Goal: Book appointment/travel/reservation

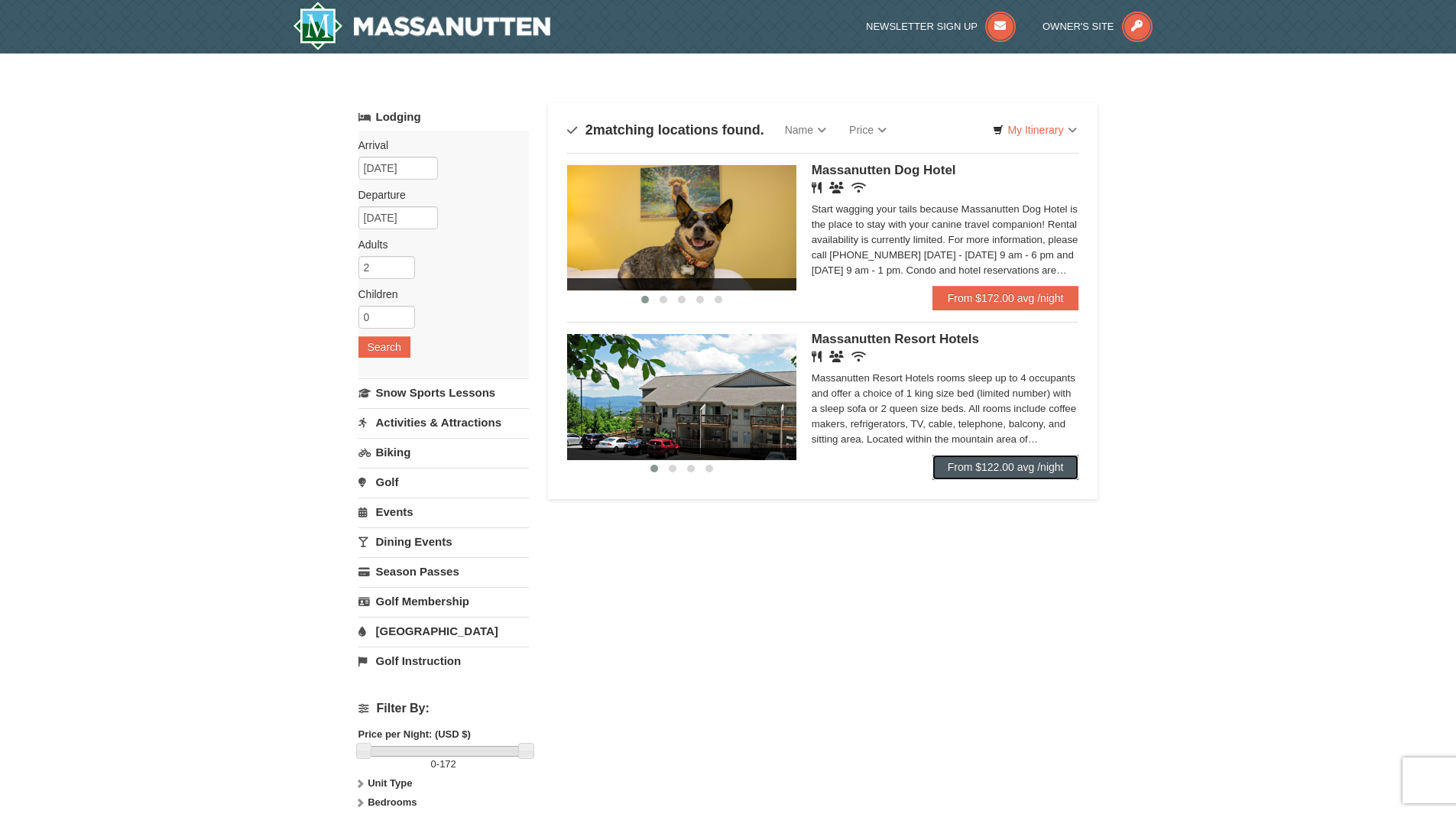
click at [1022, 468] on link "From $122.00 avg /night" at bounding box center [1005, 467] width 146 height 25
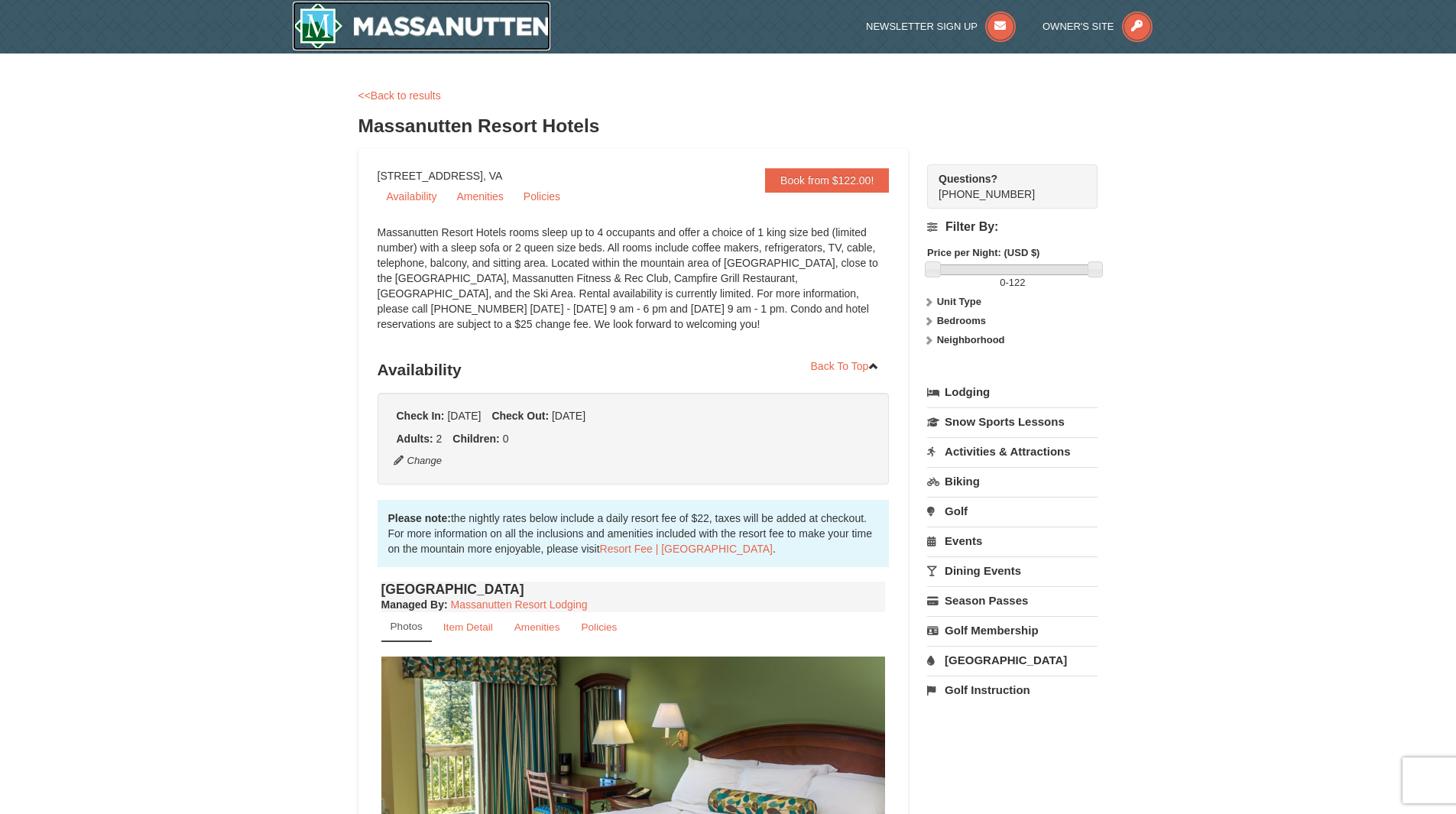
click at [315, 38] on img at bounding box center [422, 26] width 259 height 49
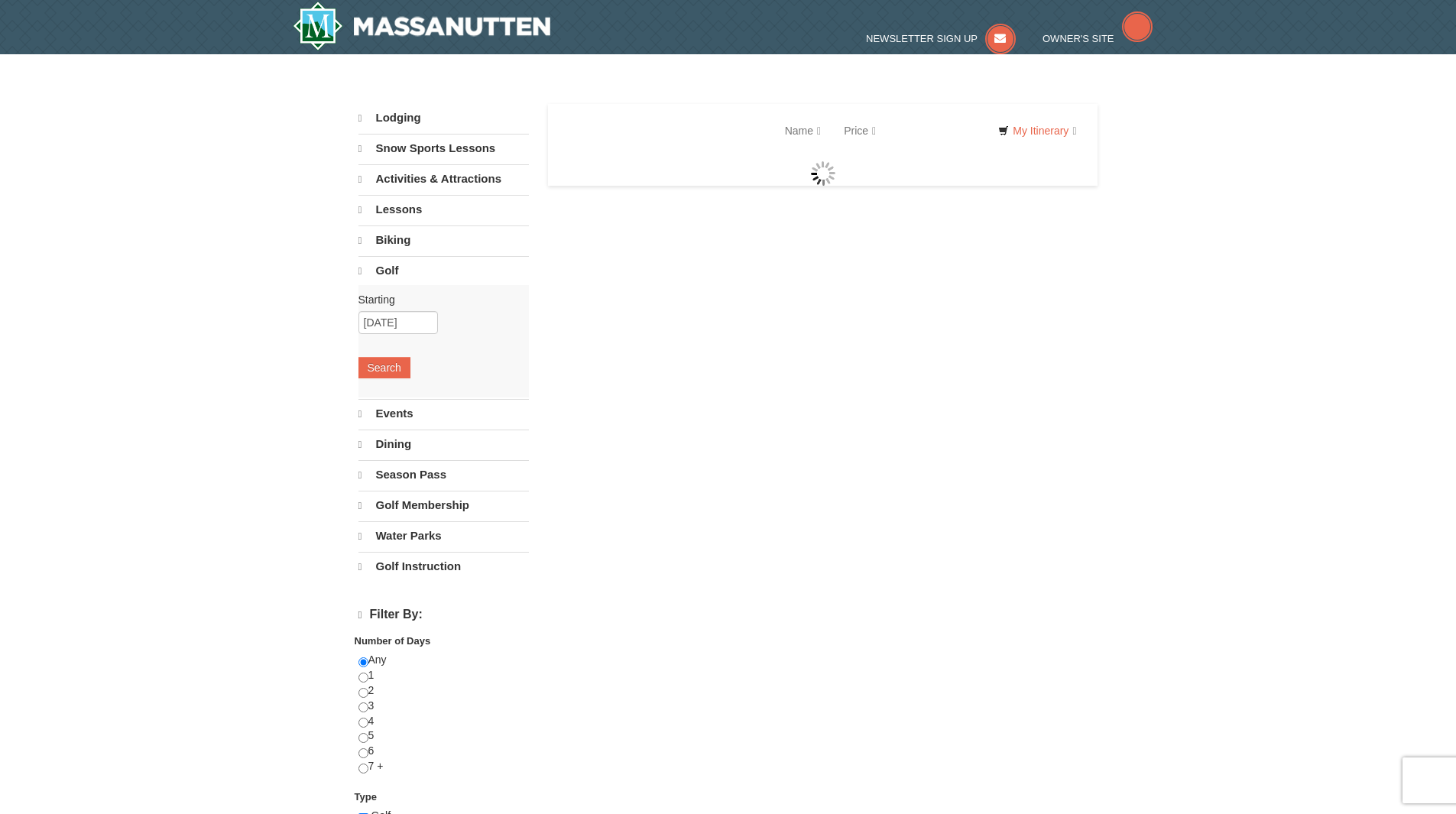
select select "10"
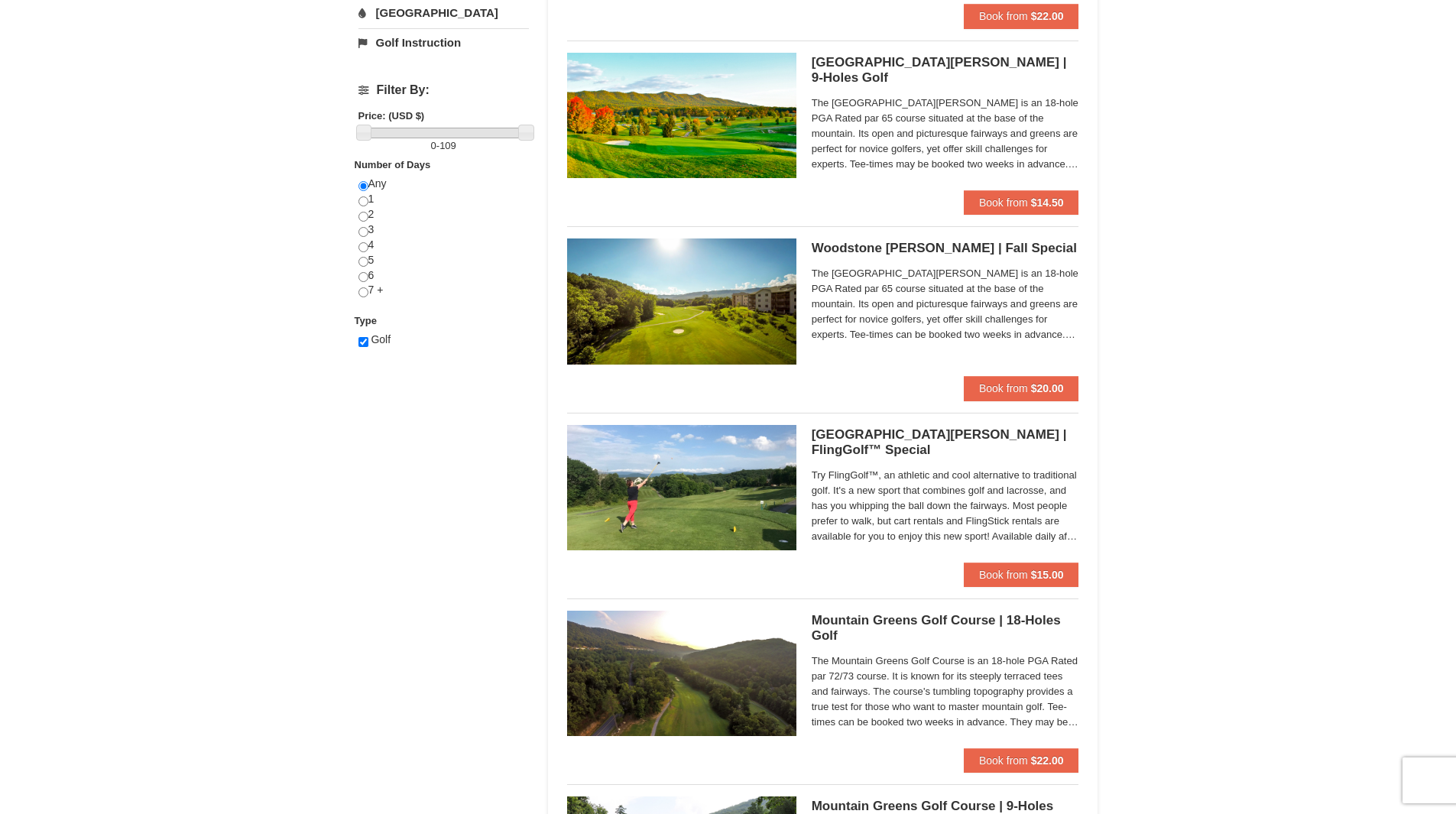
scroll to position [459, 0]
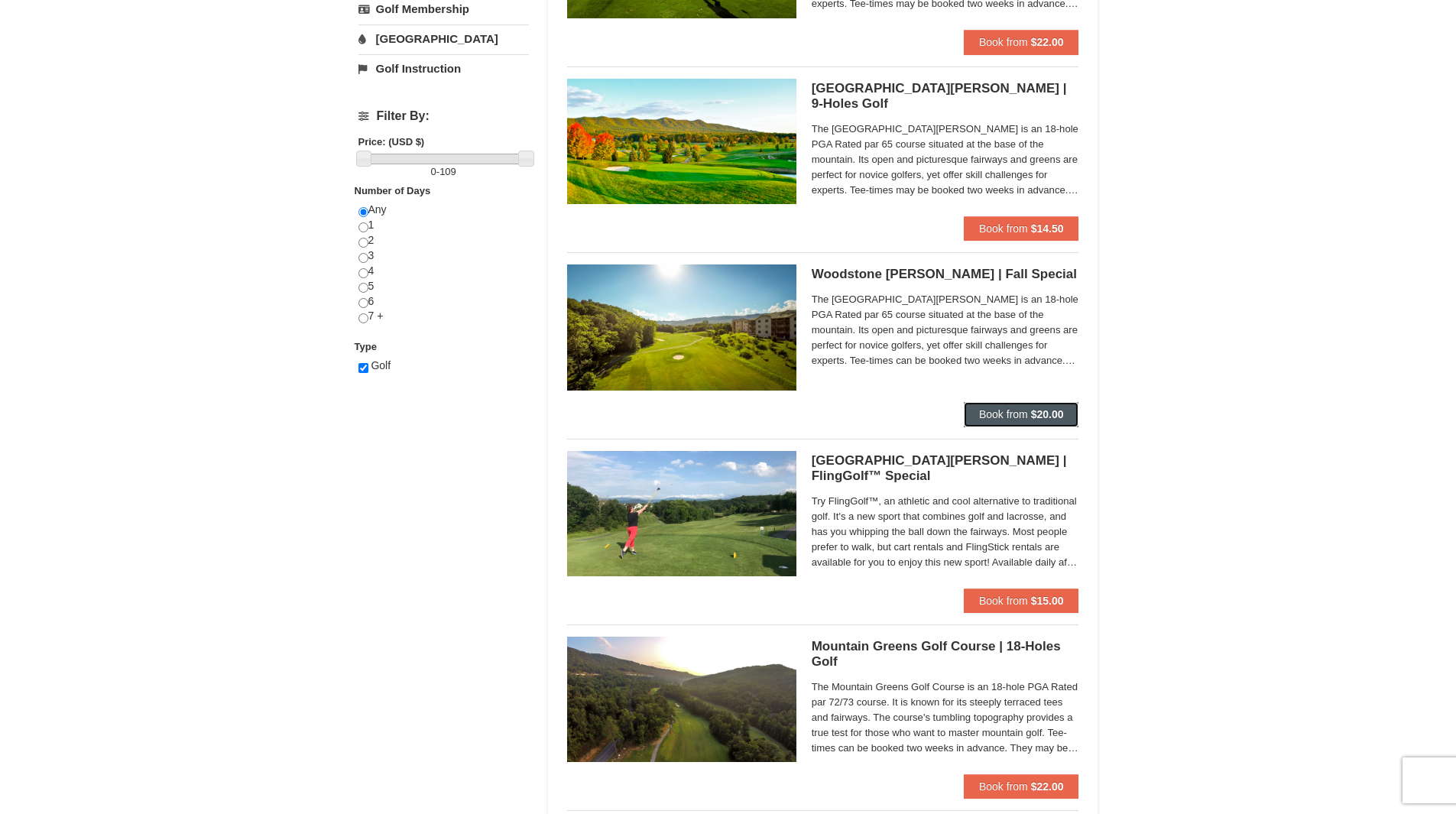
click at [1012, 415] on span "Book from" at bounding box center [1003, 414] width 49 height 12
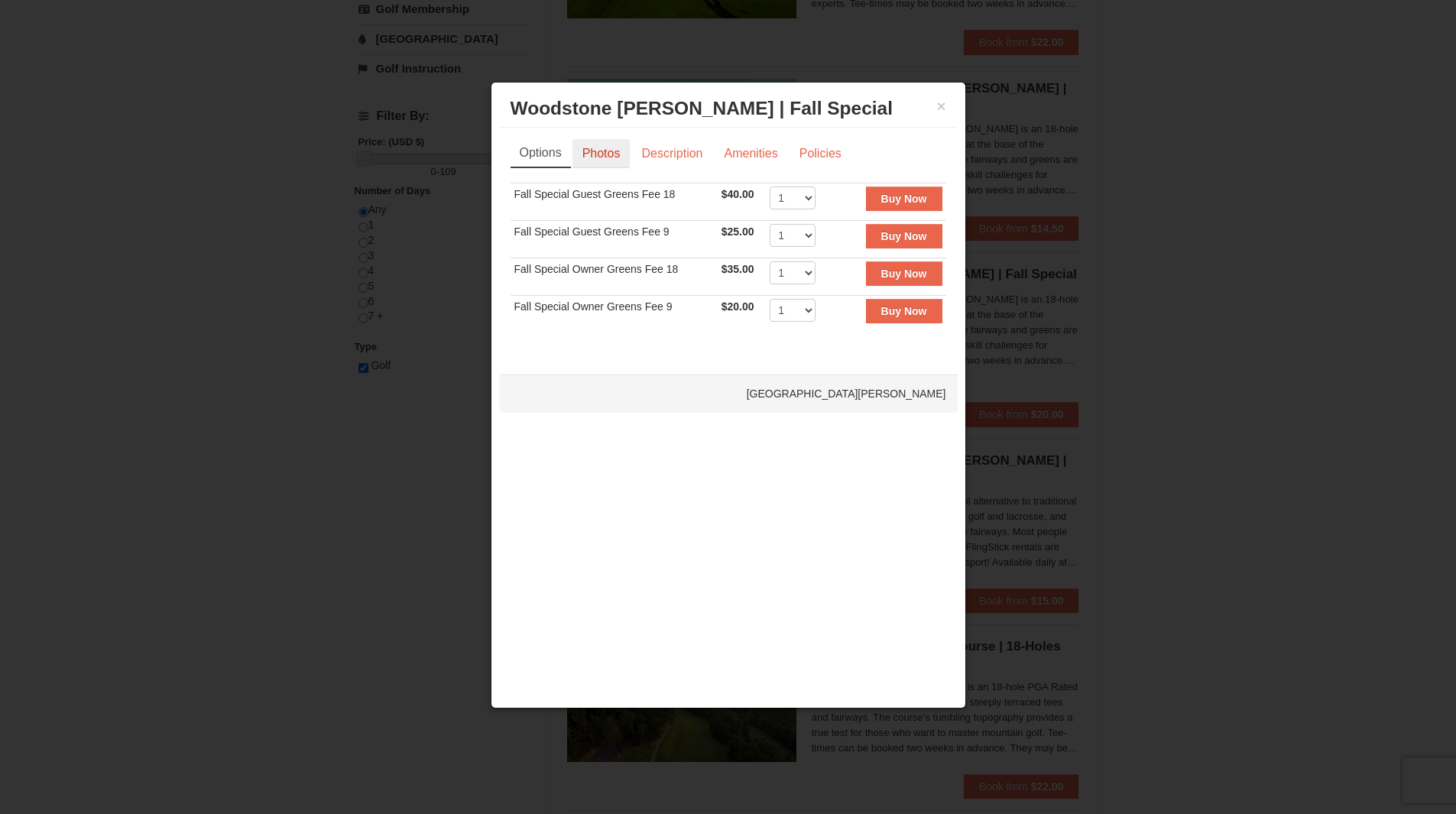
click at [607, 149] on link "Photos" at bounding box center [602, 154] width 58 height 29
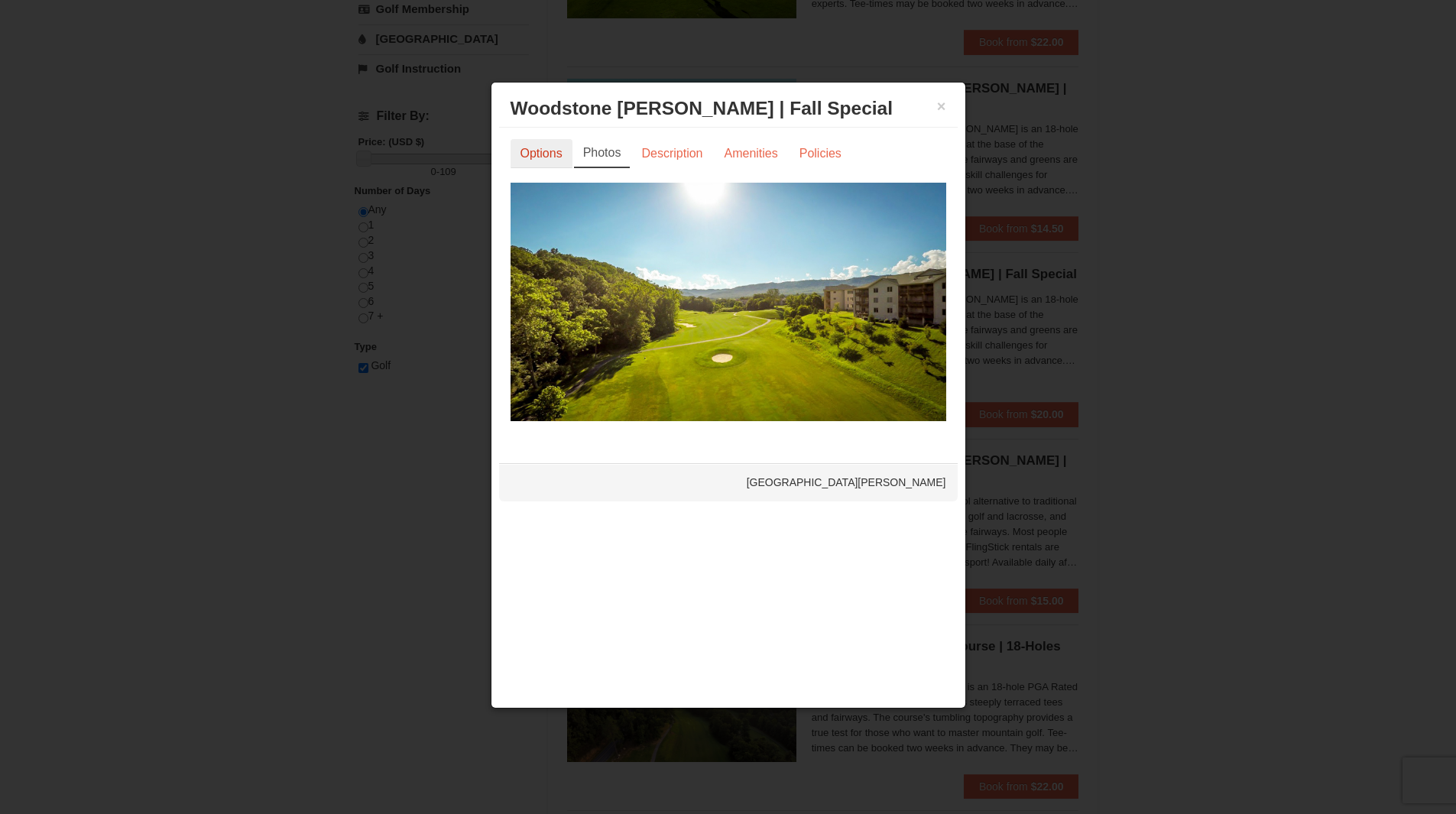
click at [521, 153] on link "Options" at bounding box center [541, 154] width 62 height 29
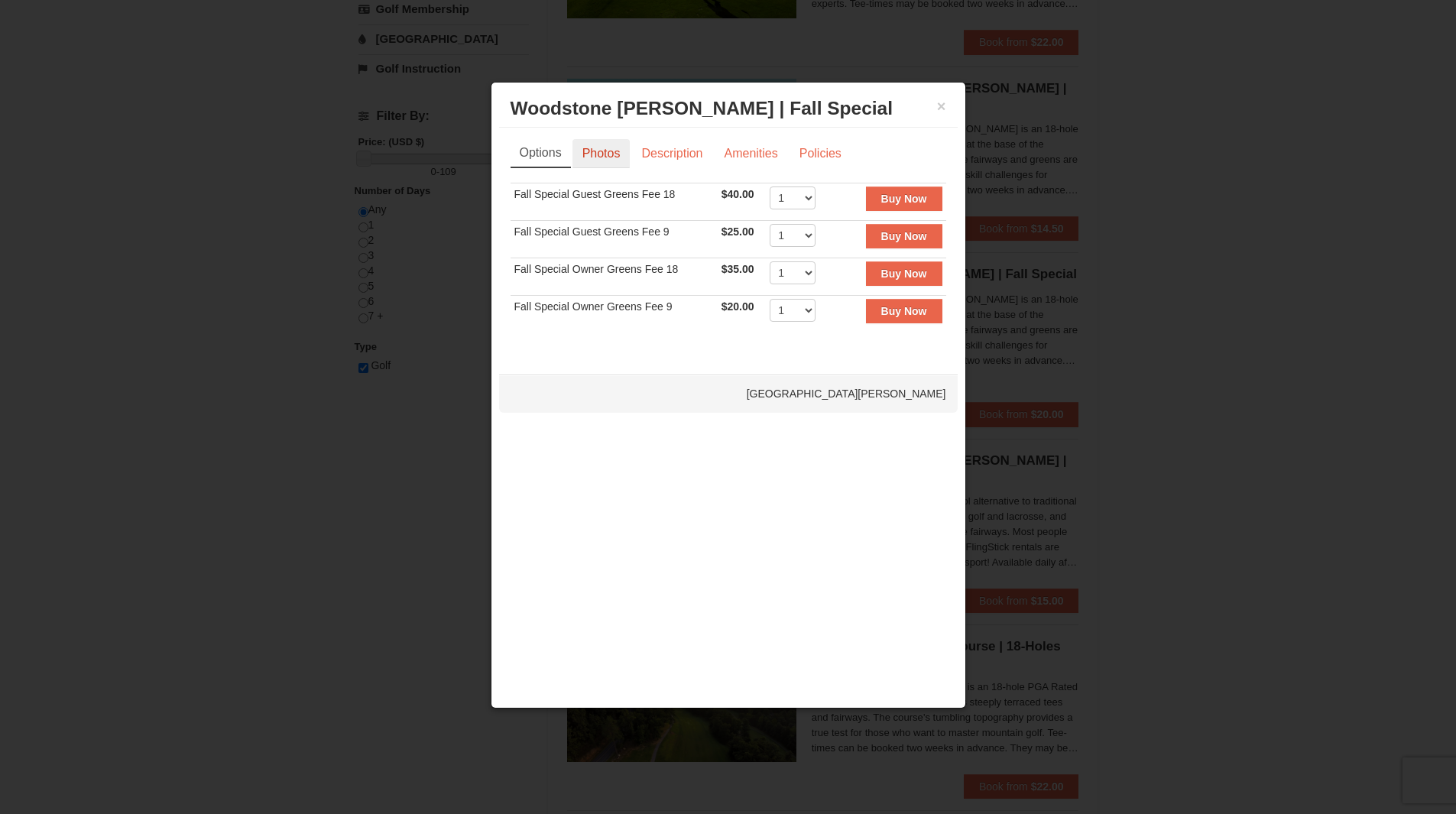
click at [581, 147] on link "Photos" at bounding box center [602, 154] width 58 height 29
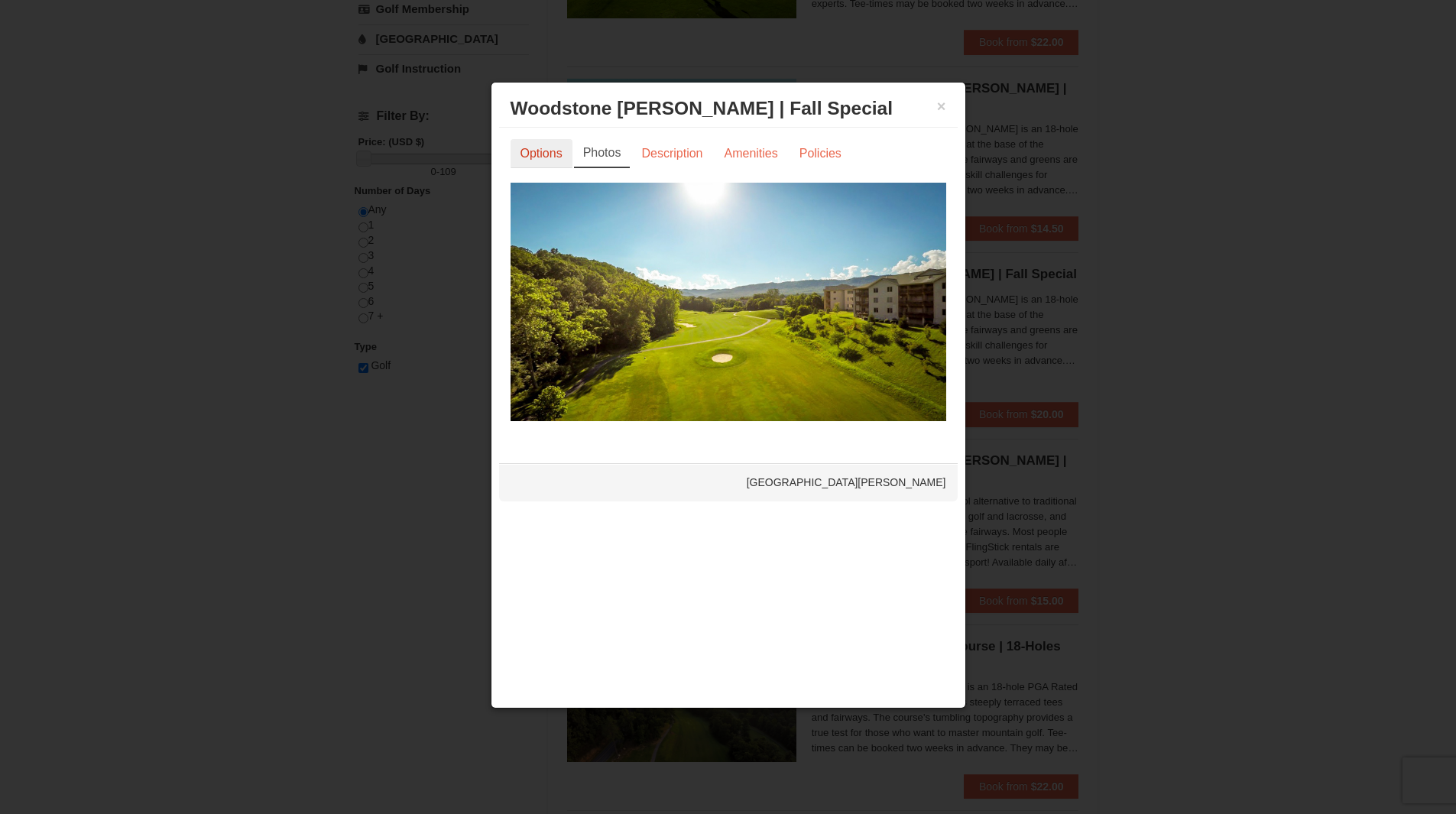
click at [539, 152] on link "Options" at bounding box center [541, 154] width 62 height 29
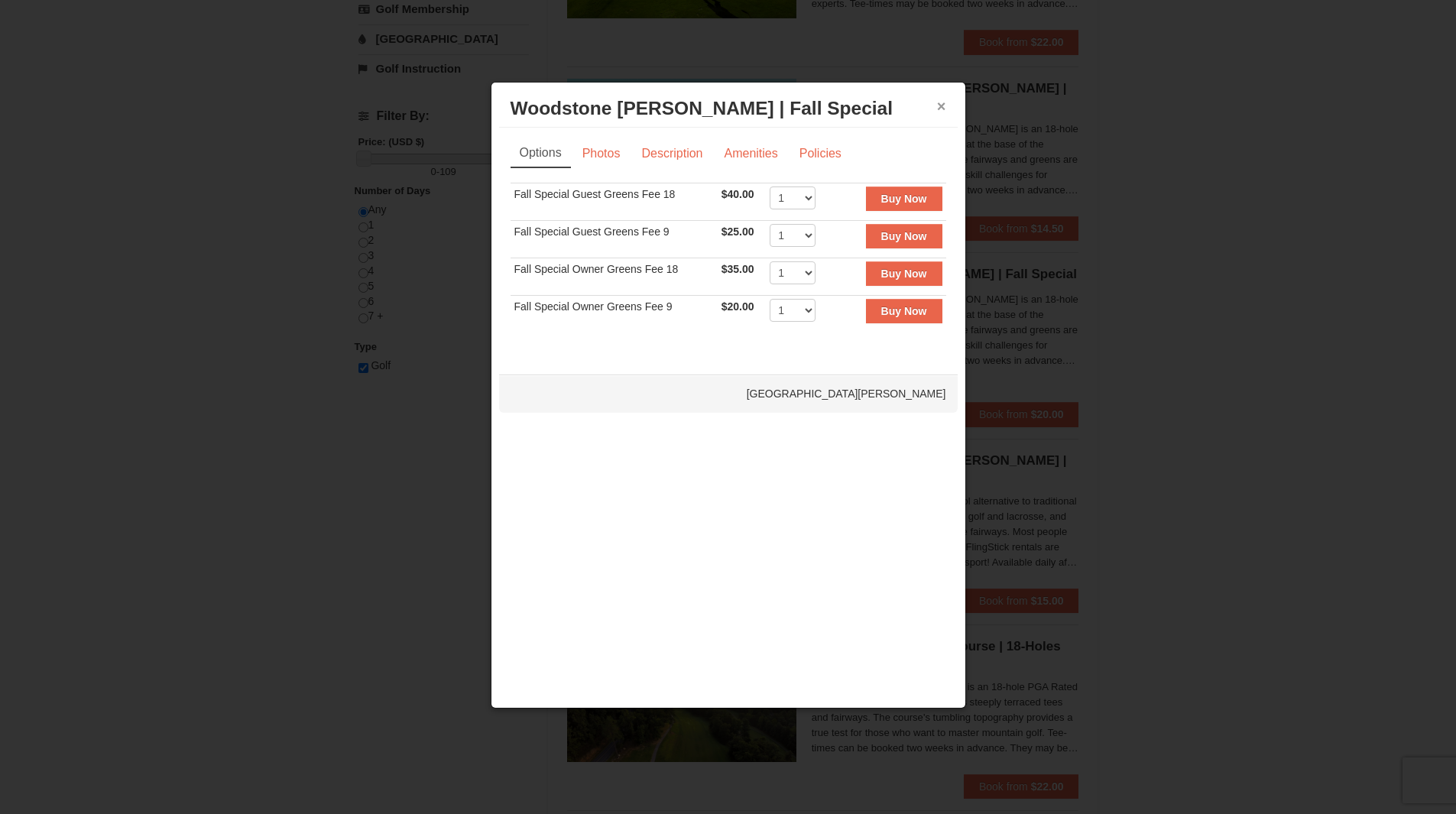
click at [946, 101] on button "×" at bounding box center [941, 105] width 9 height 15
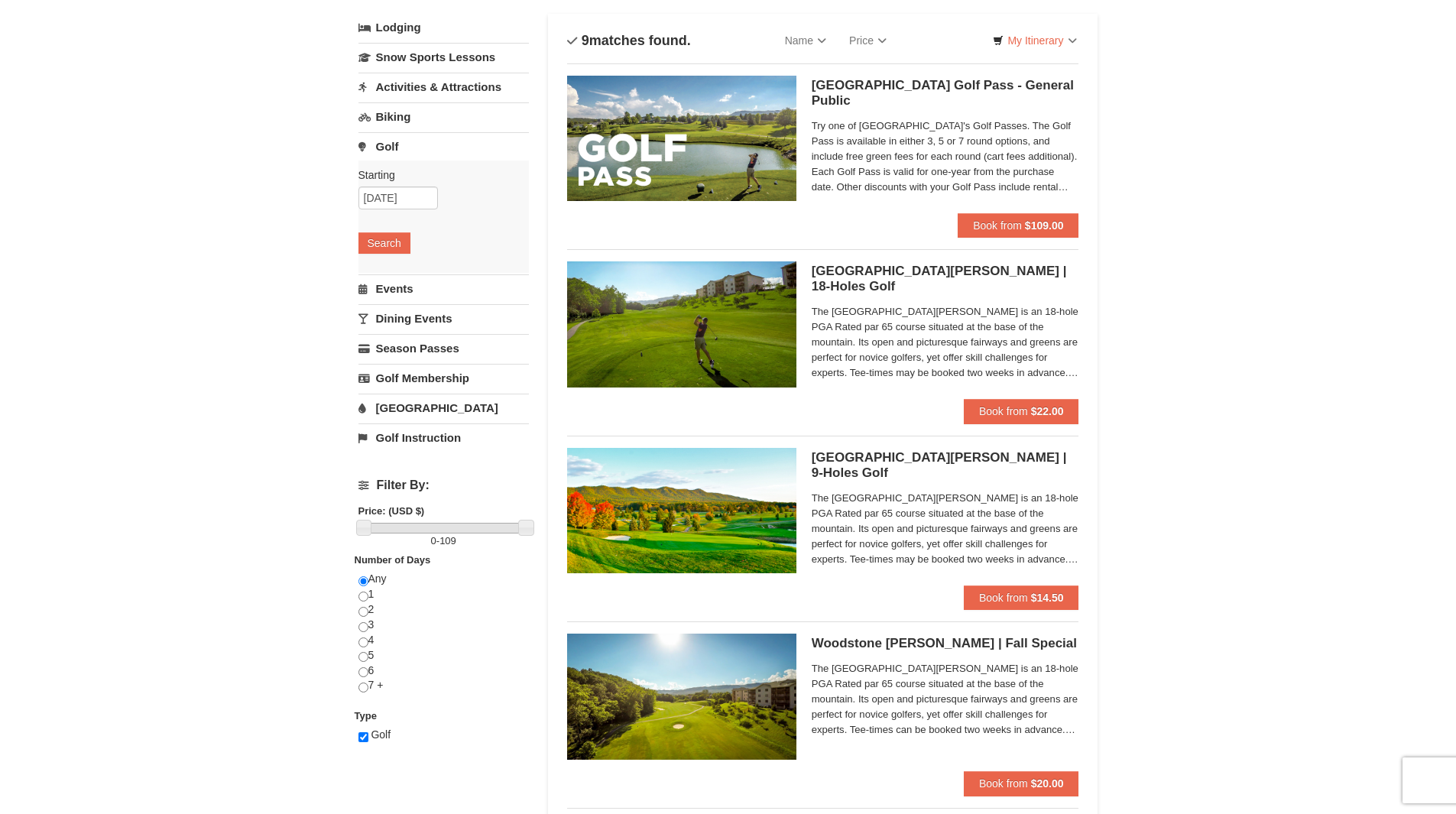
scroll to position [76, 0]
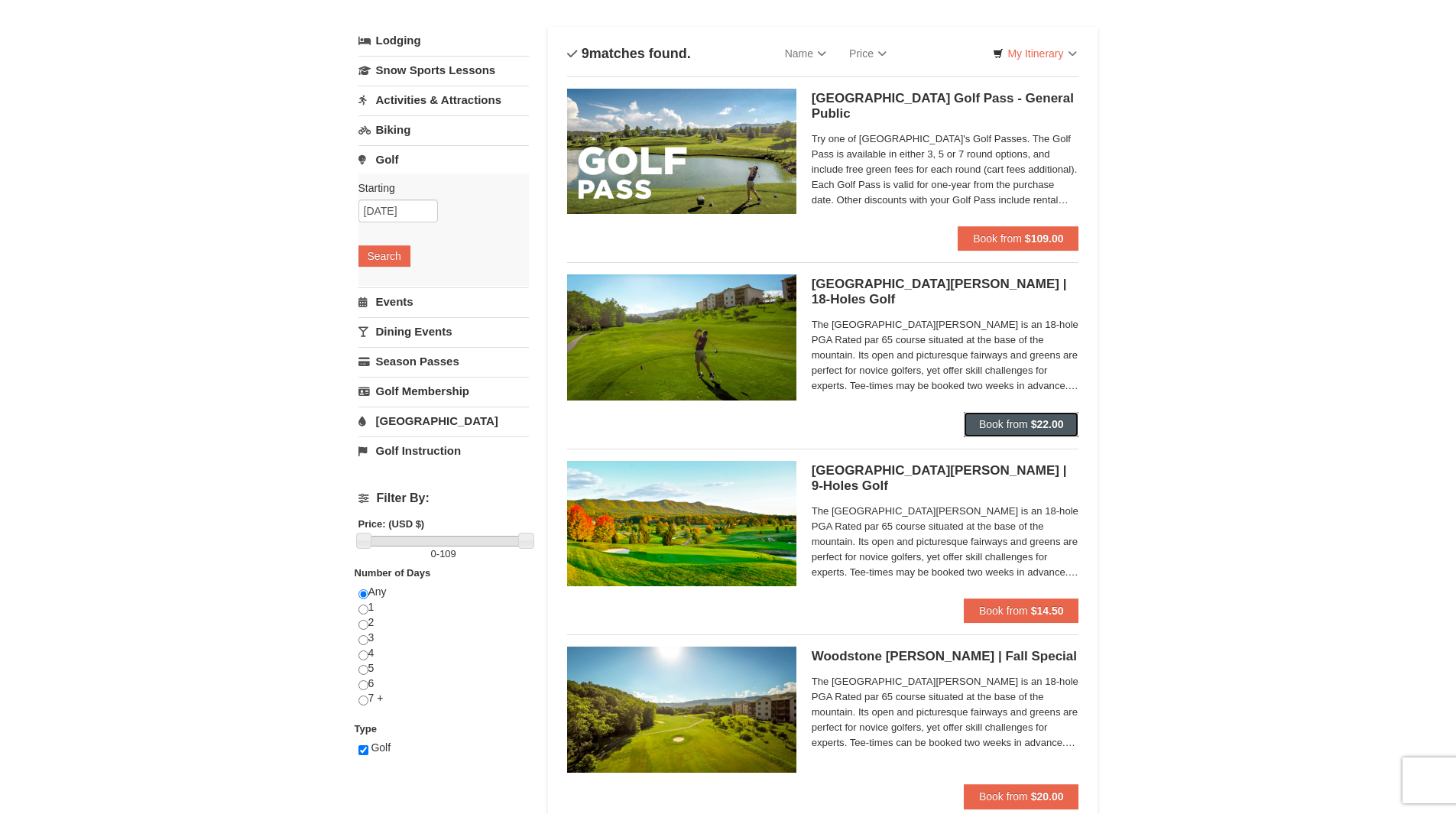
click at [983, 418] on button "Book from $22.00" at bounding box center [1022, 425] width 116 height 25
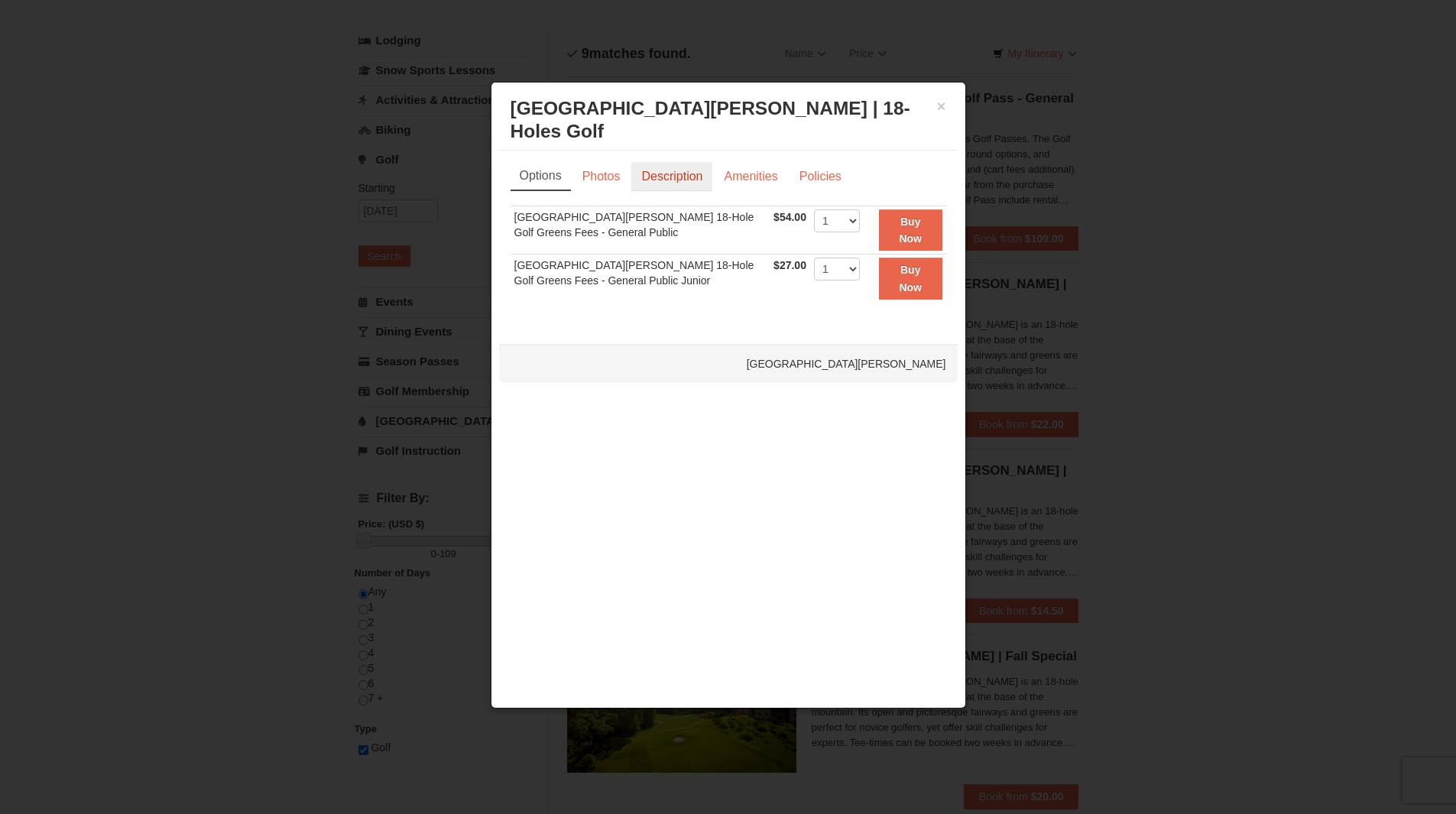
click at [698, 179] on link "Description" at bounding box center [672, 176] width 81 height 29
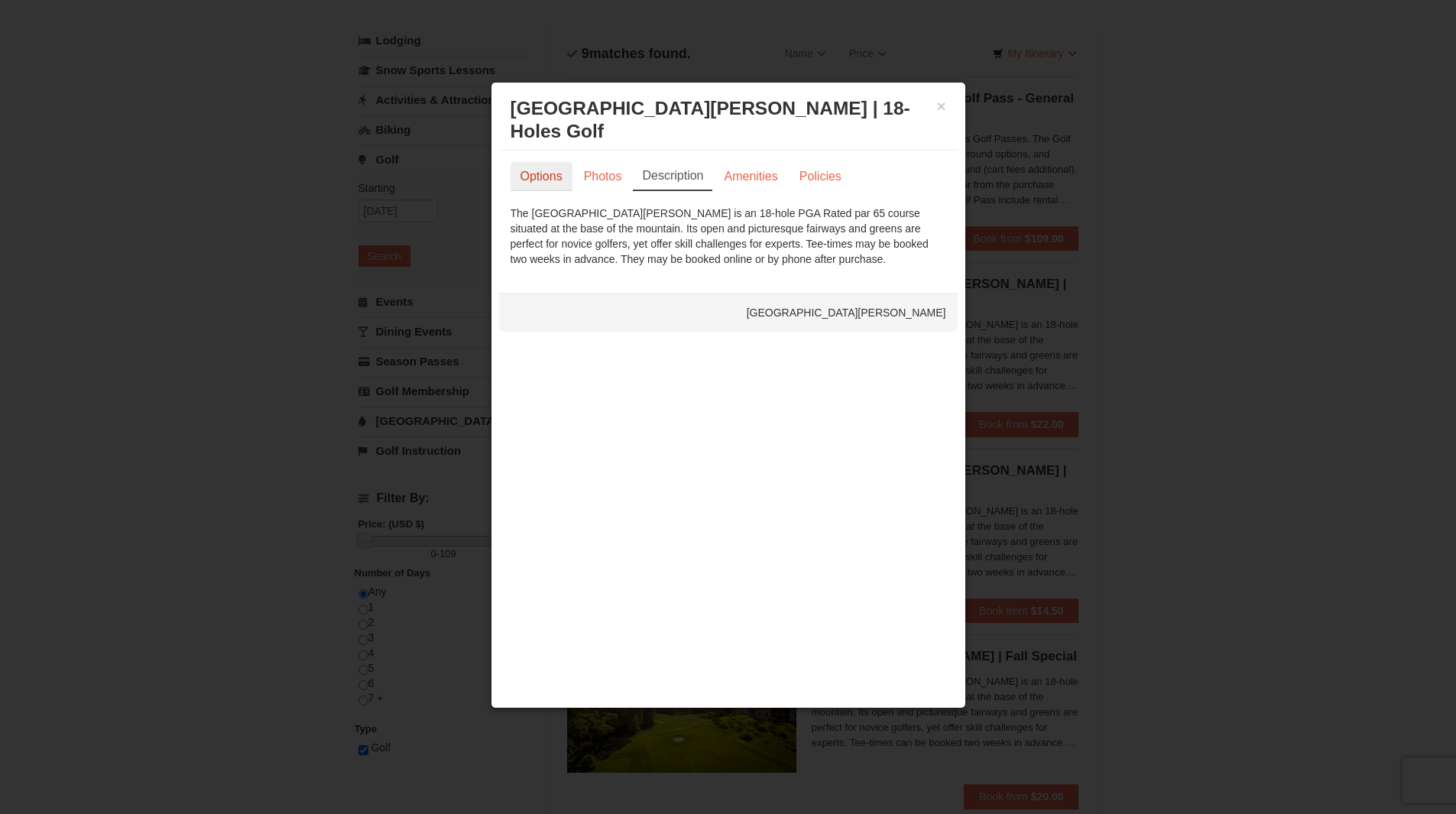
click at [529, 171] on link "Options" at bounding box center [541, 176] width 62 height 29
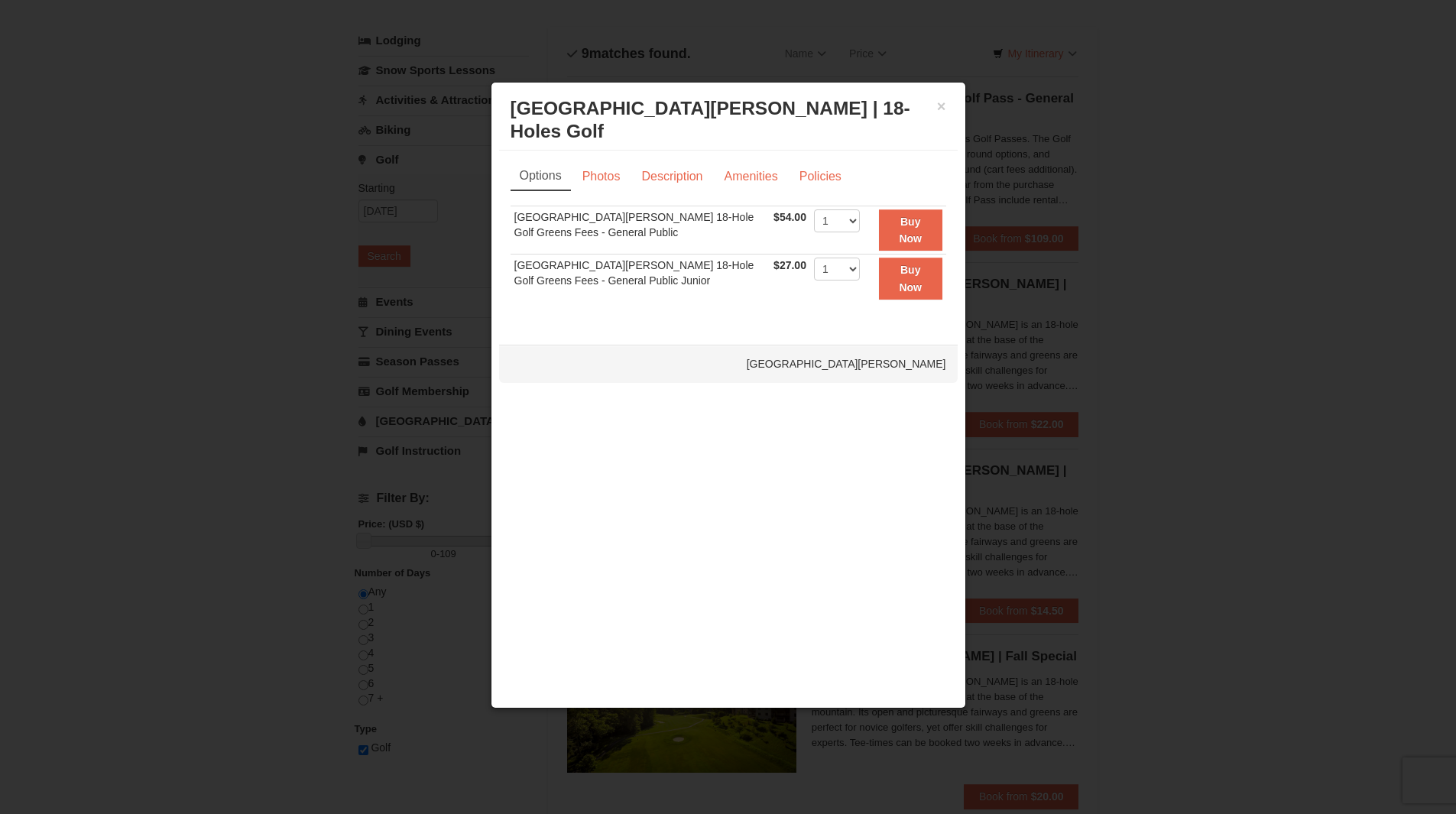
click at [949, 106] on div "× Woodstone Meadows Golf Course | 18-Holes Golf Woodstone Meadows Golf Course" at bounding box center [728, 120] width 459 height 61
click at [941, 104] on button "×" at bounding box center [941, 105] width 9 height 15
